Goal: Task Accomplishment & Management: Use online tool/utility

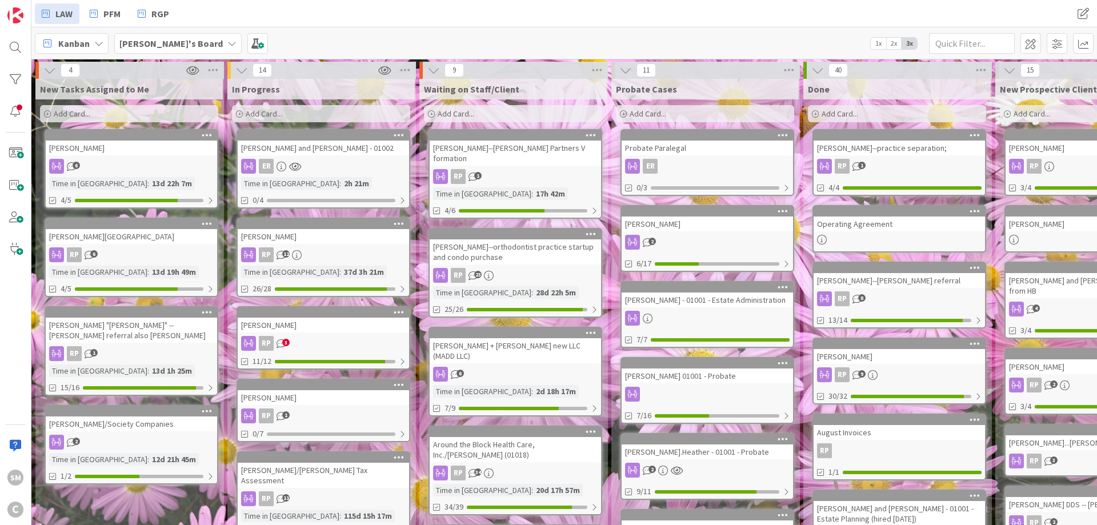
click at [488, 147] on div "[PERSON_NAME]--[PERSON_NAME] Partners V formation" at bounding box center [515, 153] width 171 height 25
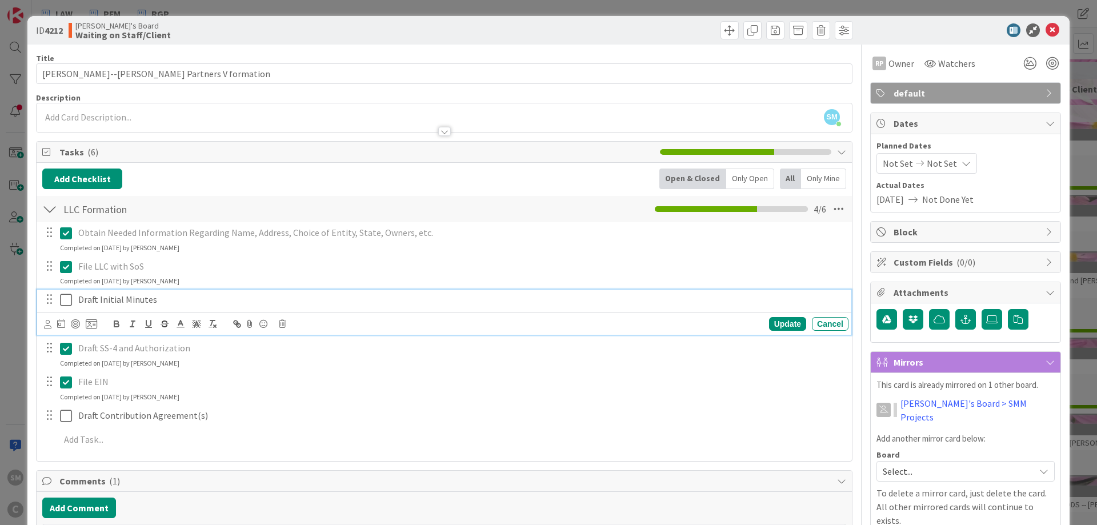
click at [101, 295] on p "Draft Initial Minutes" at bounding box center [461, 299] width 766 height 13
click at [189, 299] on p "Draft Initial Minutes" at bounding box center [461, 299] width 766 height 13
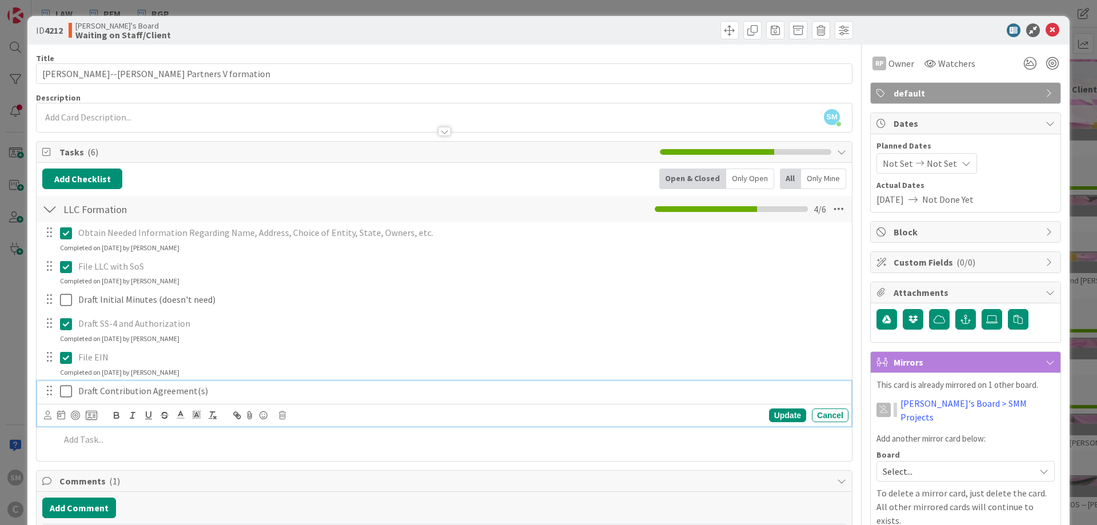
click at [214, 393] on p "Draft Contribution Agreement(s)" at bounding box center [461, 391] width 766 height 13
click at [65, 394] on icon at bounding box center [66, 392] width 12 height 14
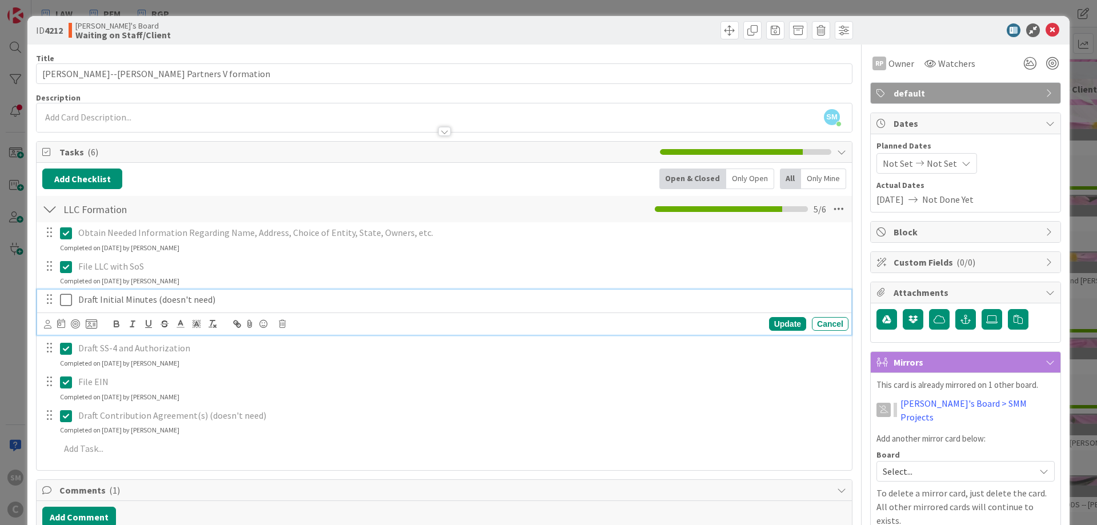
click at [65, 297] on icon at bounding box center [66, 300] width 12 height 14
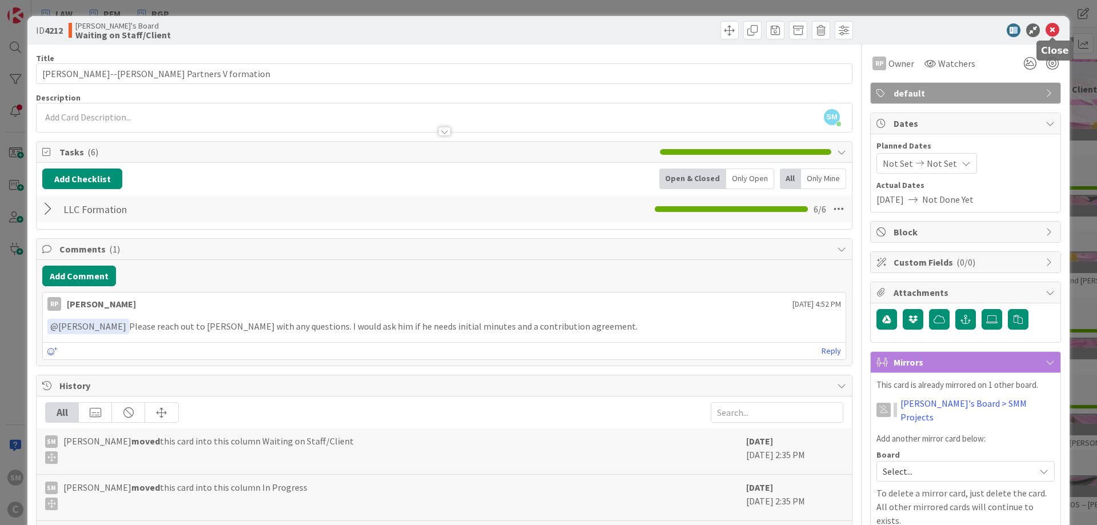
click at [1055, 28] on icon at bounding box center [1053, 30] width 14 height 14
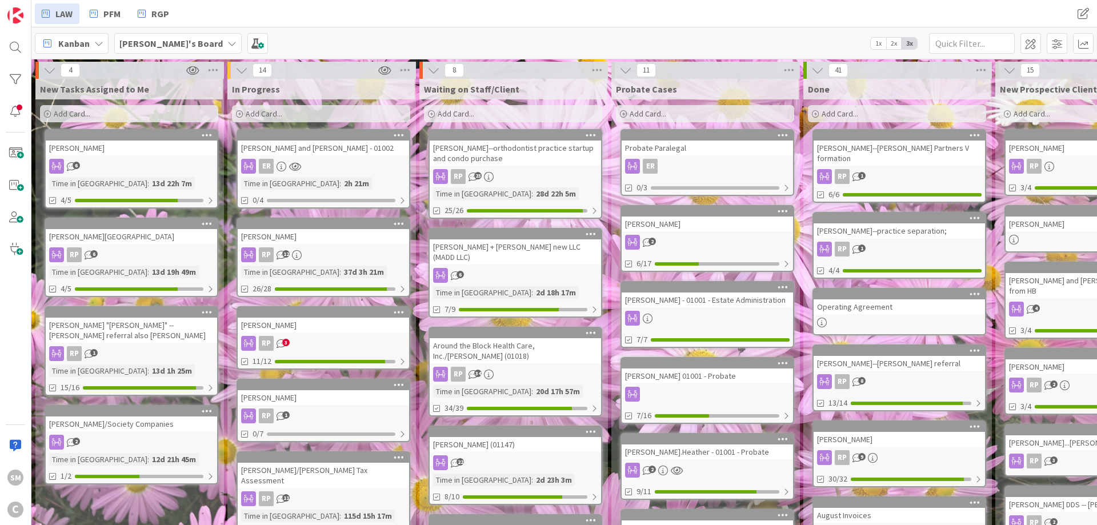
click at [344, 319] on div "[PERSON_NAME]" at bounding box center [323, 325] width 171 height 15
